Goal: Use online tool/utility: Utilize a website feature to perform a specific function

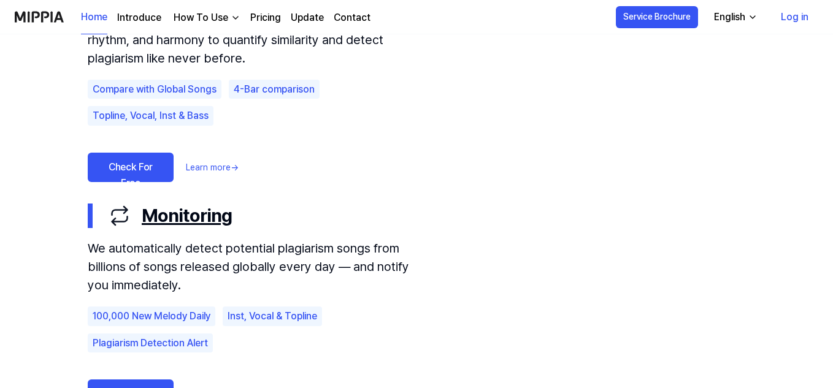
scroll to position [818, 0]
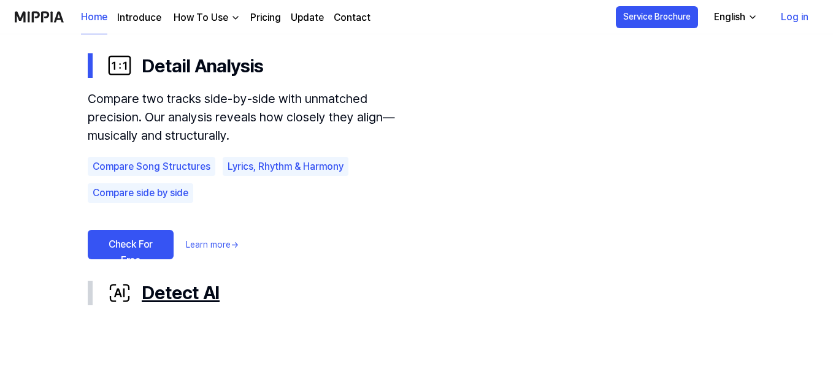
click at [167, 299] on div "Detect AI" at bounding box center [426, 293] width 638 height 28
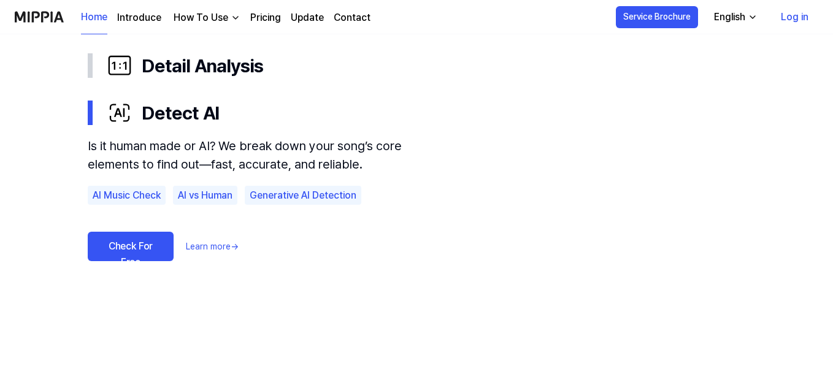
click at [147, 256] on link "Check For Free" at bounding box center [131, 246] width 86 height 29
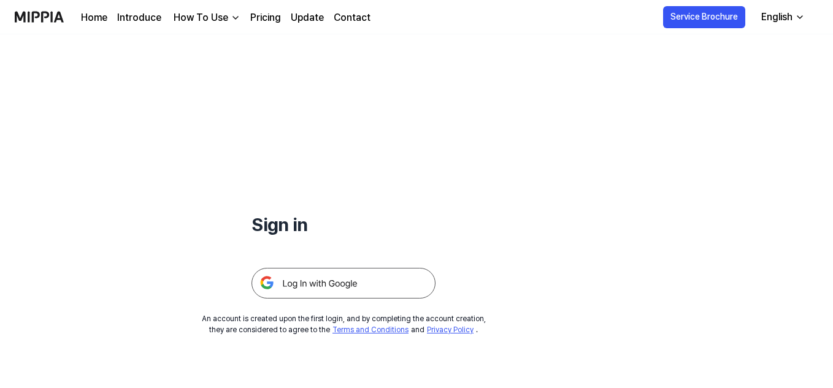
click at [335, 280] on img at bounding box center [343, 283] width 184 height 31
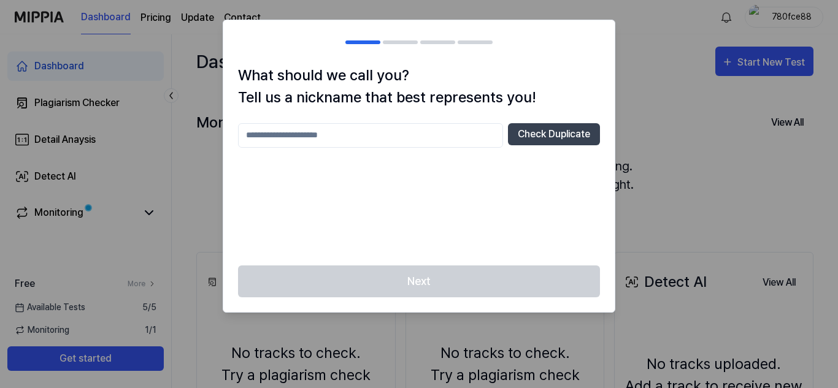
click at [281, 137] on input "text" at bounding box center [370, 135] width 265 height 25
type input "******"
click at [550, 136] on button "Check Duplicate" at bounding box center [554, 134] width 92 height 22
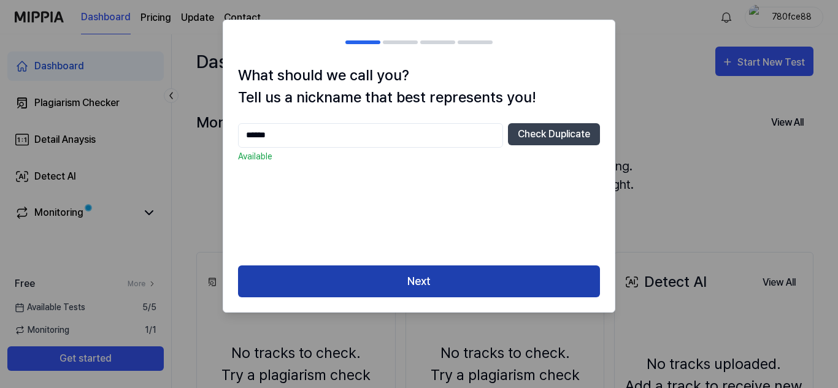
click at [461, 276] on button "Next" at bounding box center [419, 282] width 362 height 33
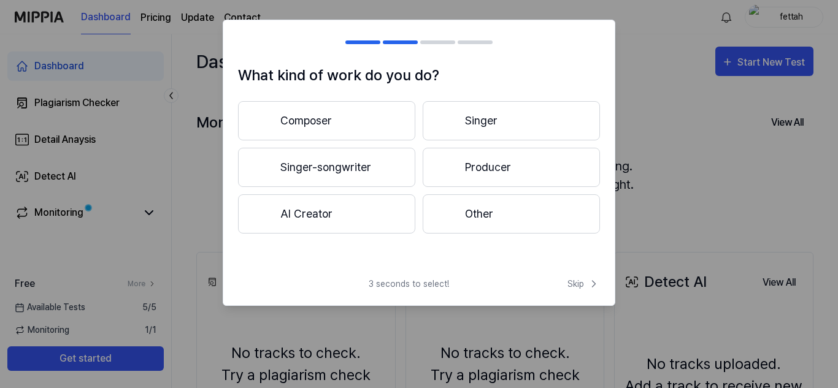
click at [323, 205] on button "AI Creator" at bounding box center [326, 213] width 177 height 39
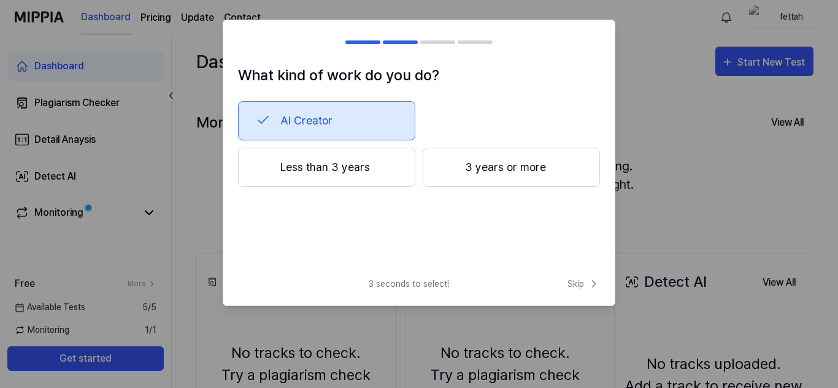
click at [485, 174] on button "3 years or more" at bounding box center [511, 167] width 177 height 39
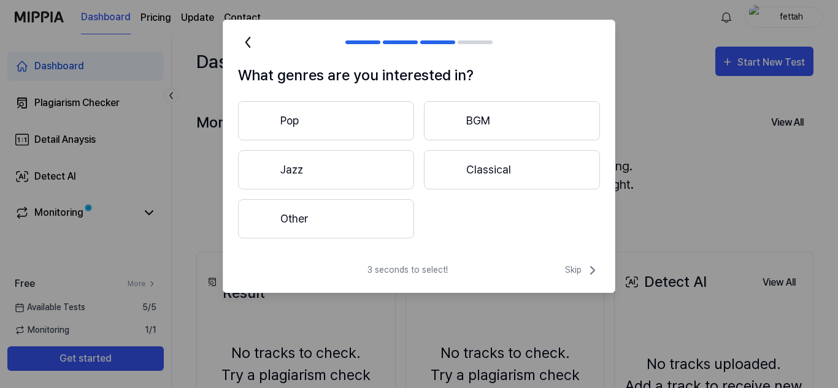
click at [331, 219] on button "Other" at bounding box center [326, 218] width 176 height 39
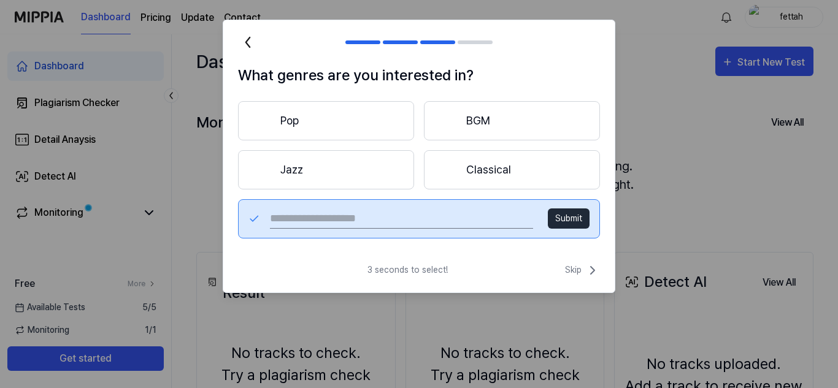
click at [370, 104] on button "Pop" at bounding box center [326, 120] width 176 height 39
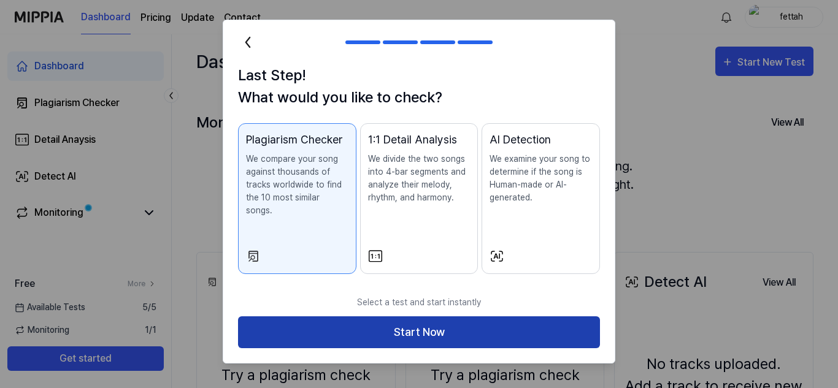
click at [519, 332] on button "Start Now" at bounding box center [419, 332] width 362 height 33
